Goal: Register for event/course

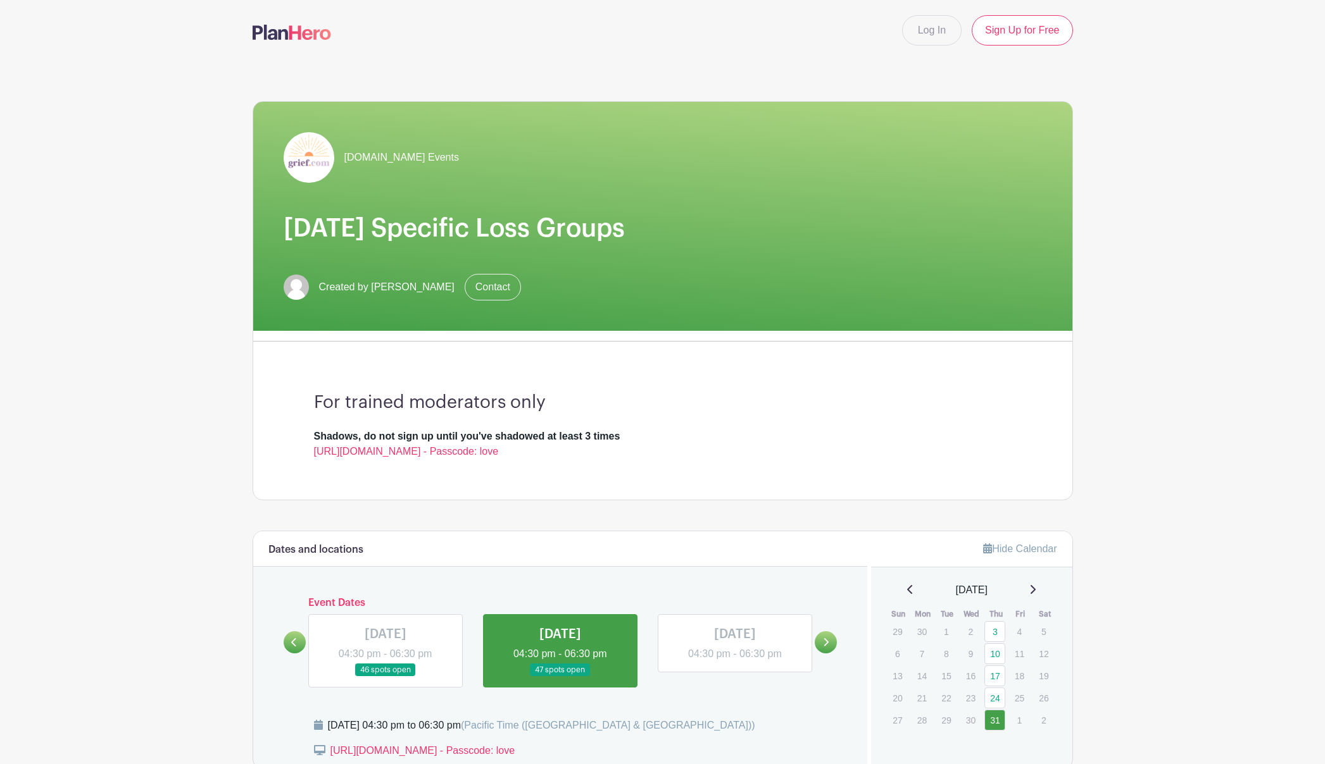
click at [385, 677] on link at bounding box center [385, 677] width 0 height 0
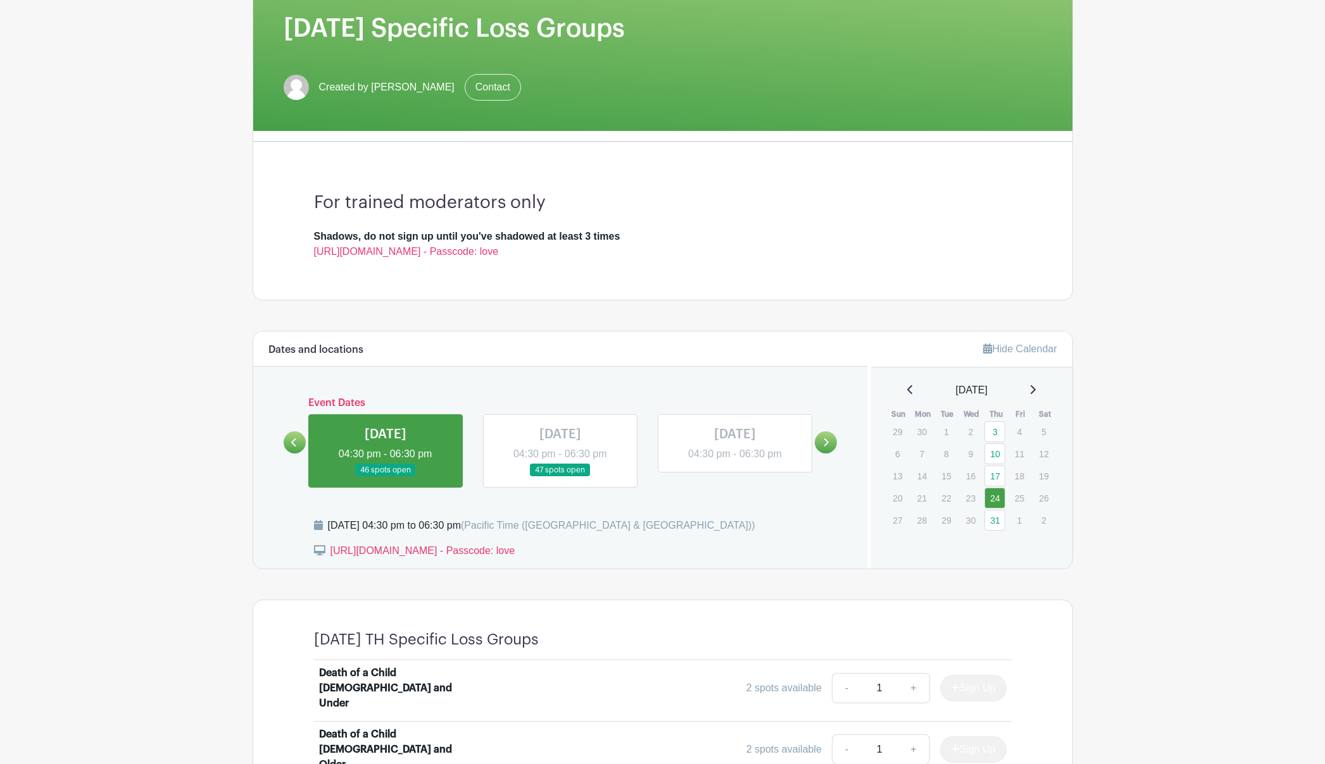
scroll to position [175, 0]
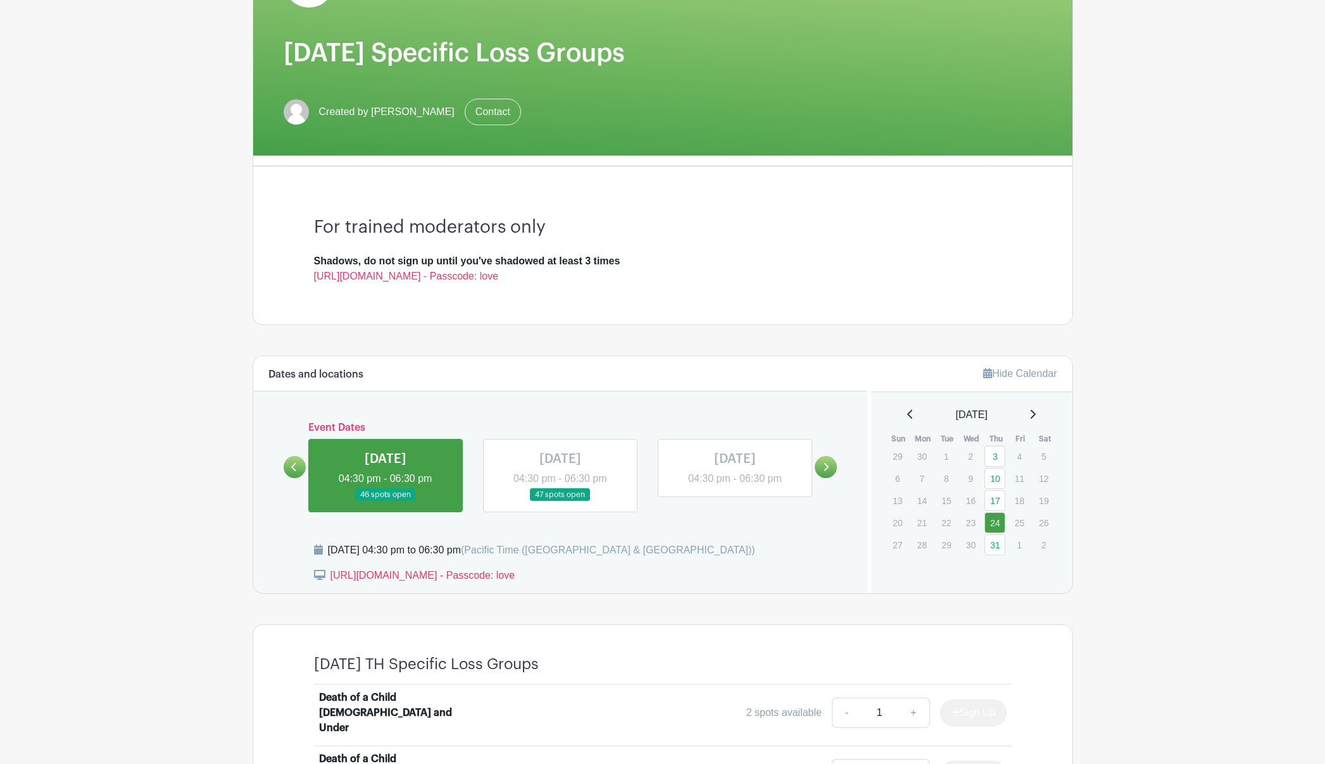
click at [292, 467] on icon at bounding box center [293, 467] width 5 height 8
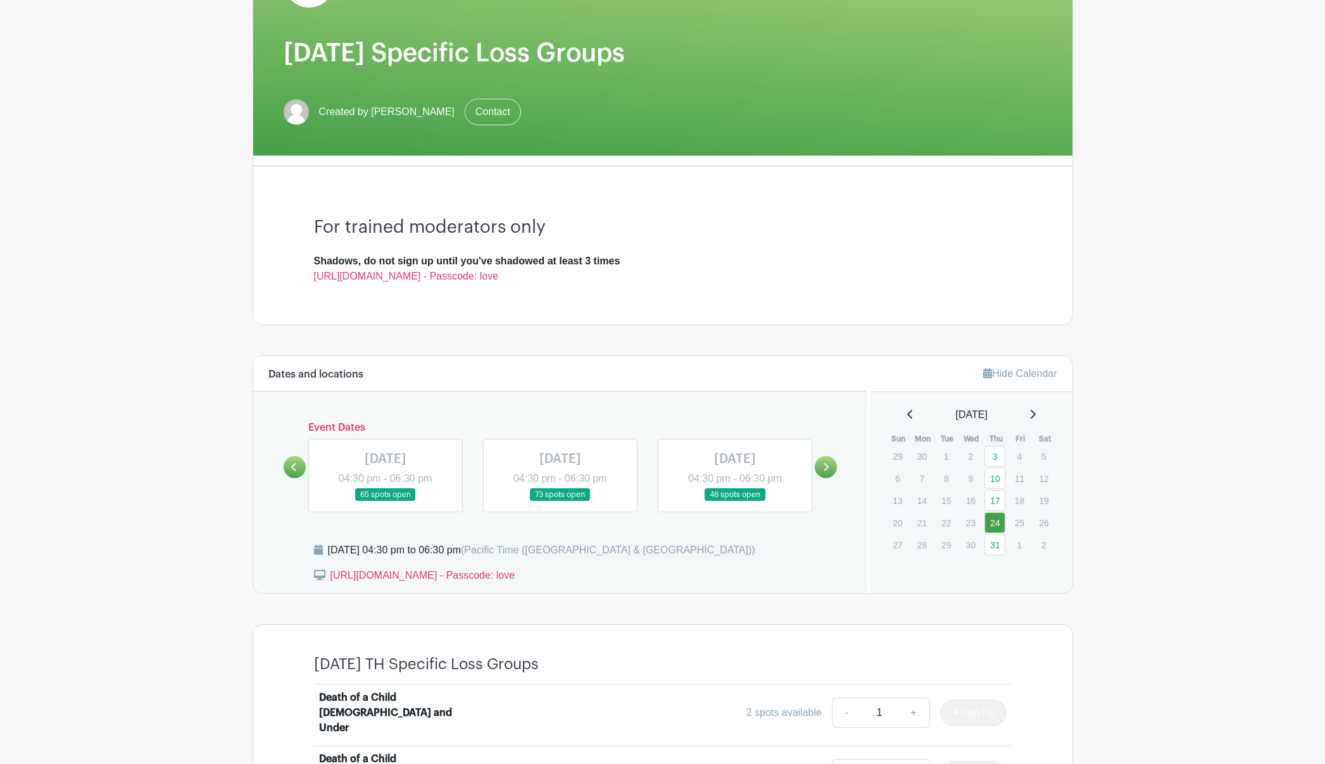
click at [735, 502] on link at bounding box center [735, 502] width 0 height 0
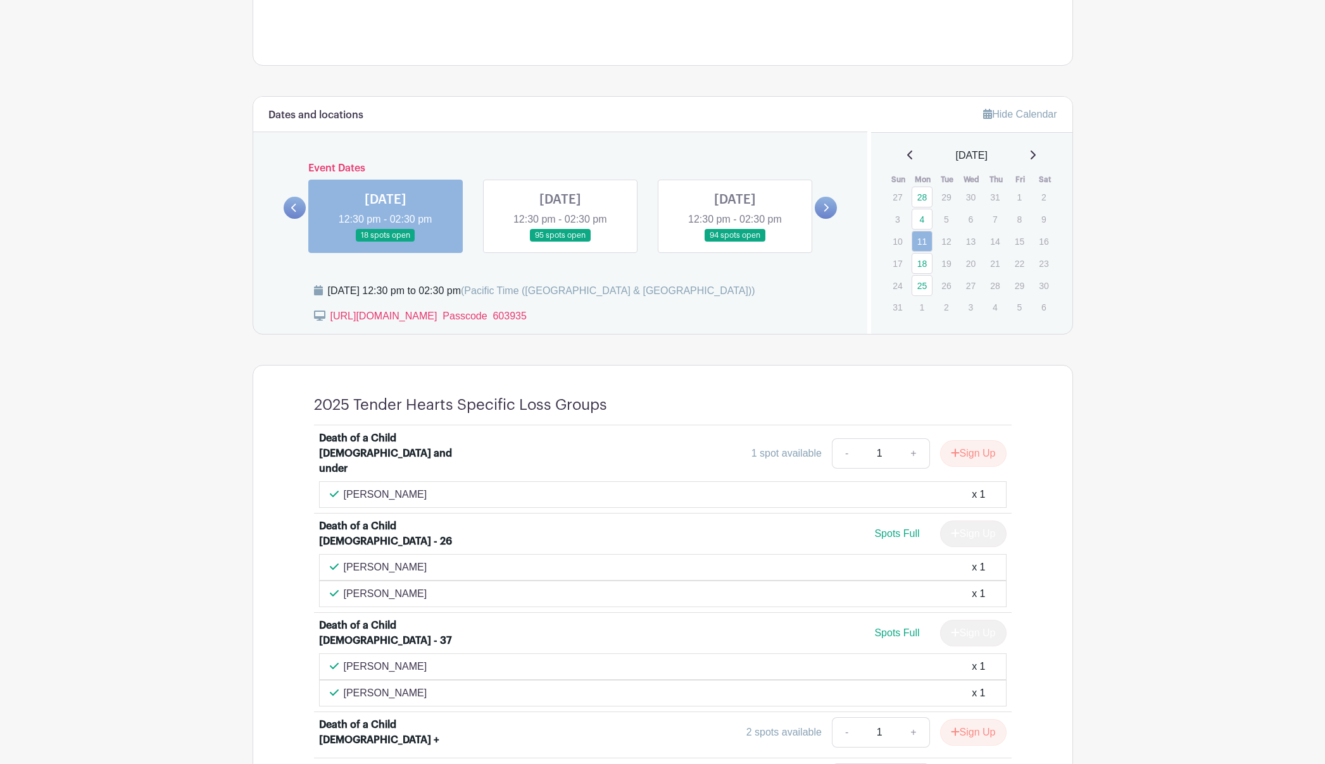
click at [560, 242] on link at bounding box center [560, 242] width 0 height 0
